Goal: Navigation & Orientation: Find specific page/section

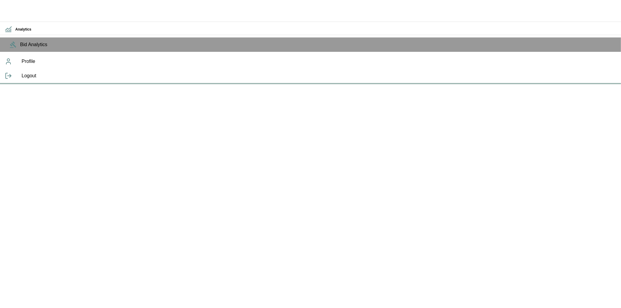
click at [8, 10] on icon "button" at bounding box center [9, 9] width 10 height 6
click at [13, 9] on icon "button" at bounding box center [9, 9] width 10 height 6
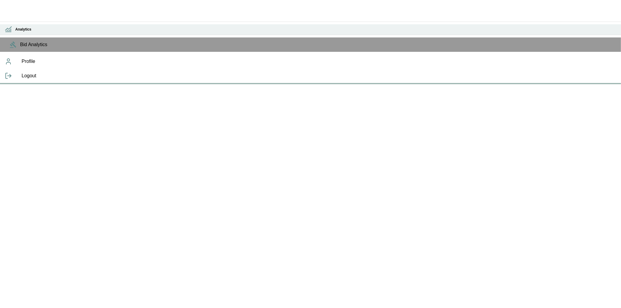
click at [15, 32] on h6 "Analytics" at bounding box center [315, 30] width 601 height 6
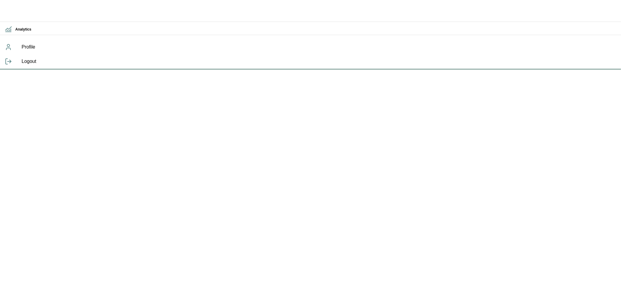
click at [7, 11] on icon "button" at bounding box center [9, 9] width 10 height 6
